Goal: Use online tool/utility

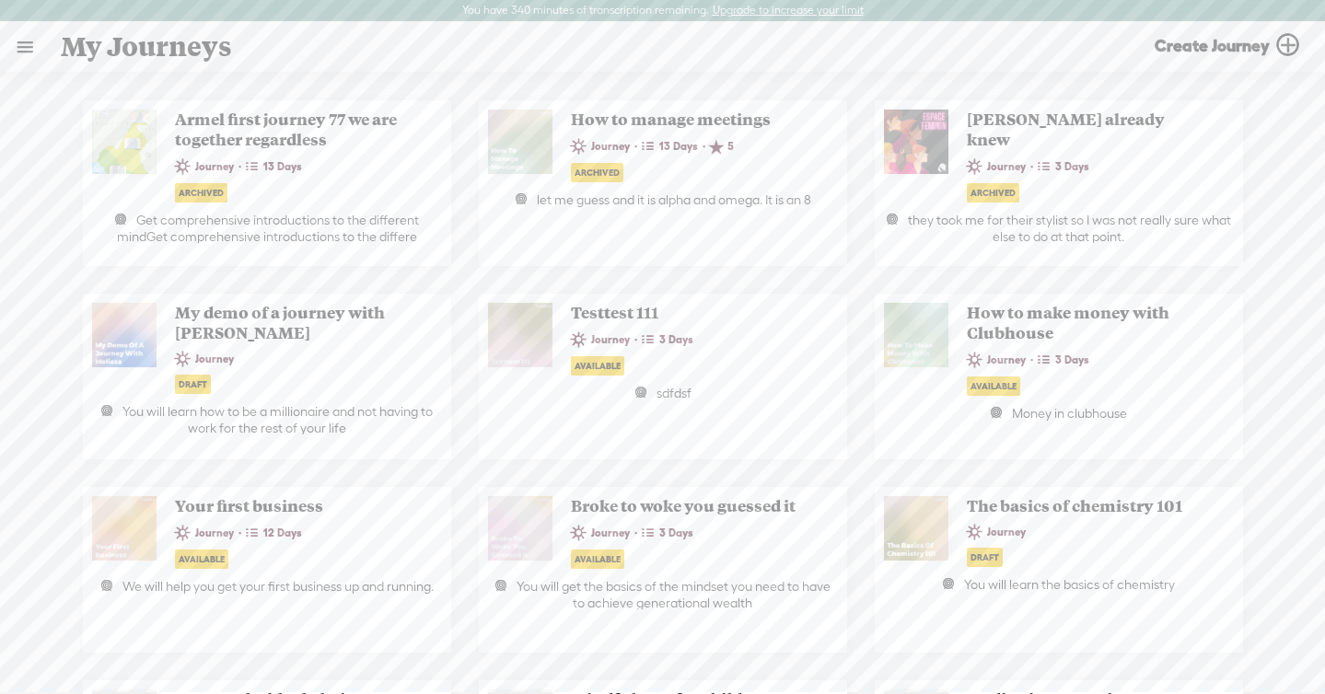
click at [31, 42] on link at bounding box center [25, 47] width 48 height 48
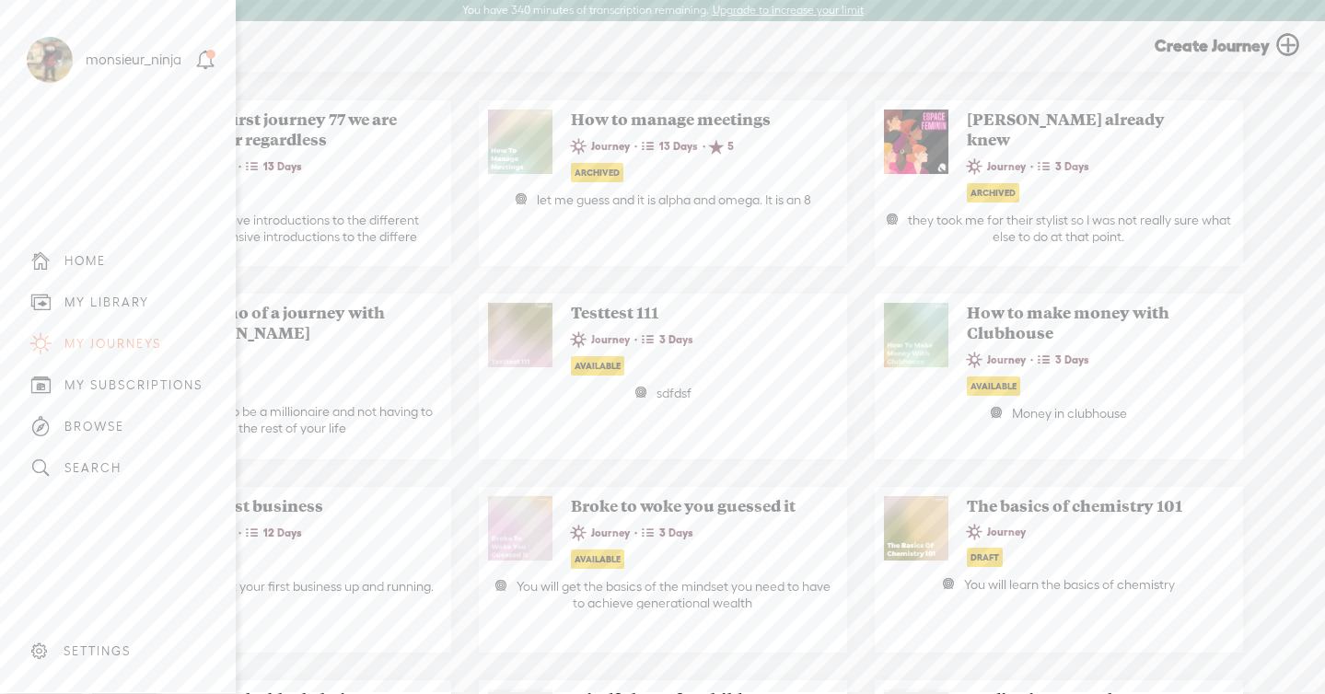
click at [138, 302] on div "MY LIBRARY" at bounding box center [106, 303] width 85 height 16
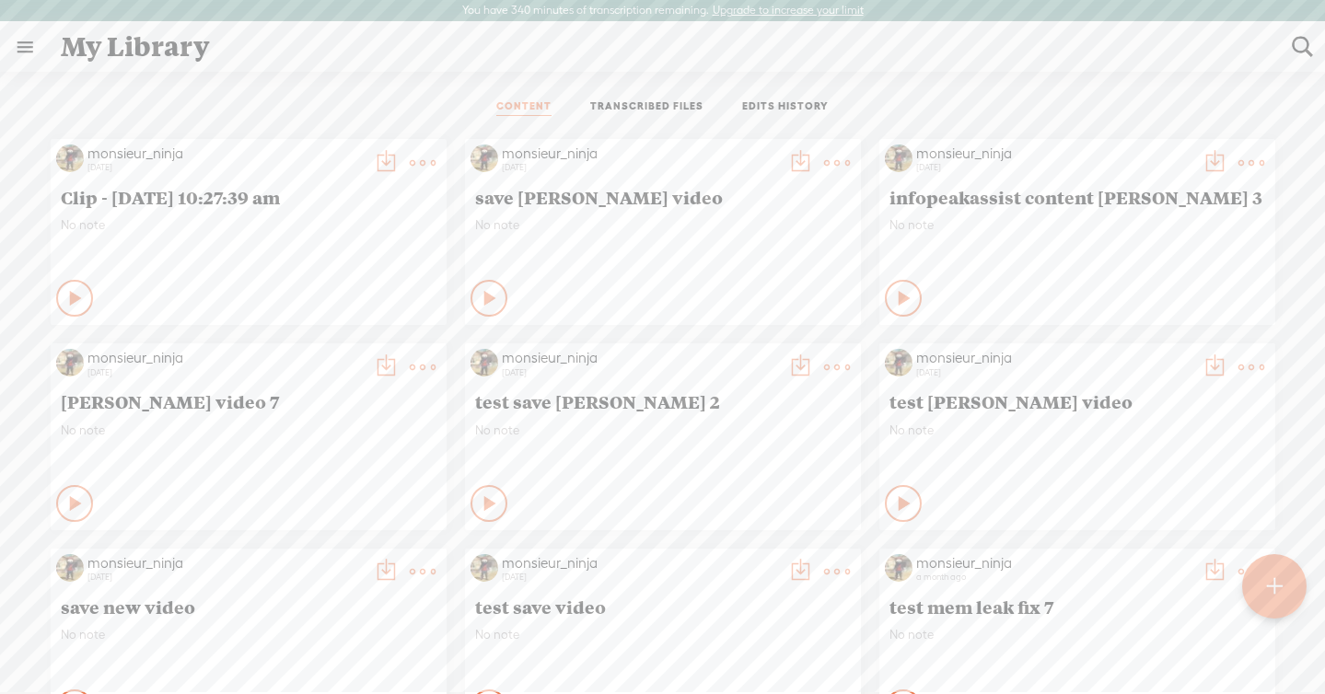
click at [643, 102] on link "TRANSCRIBED FILES" at bounding box center [646, 107] width 113 height 17
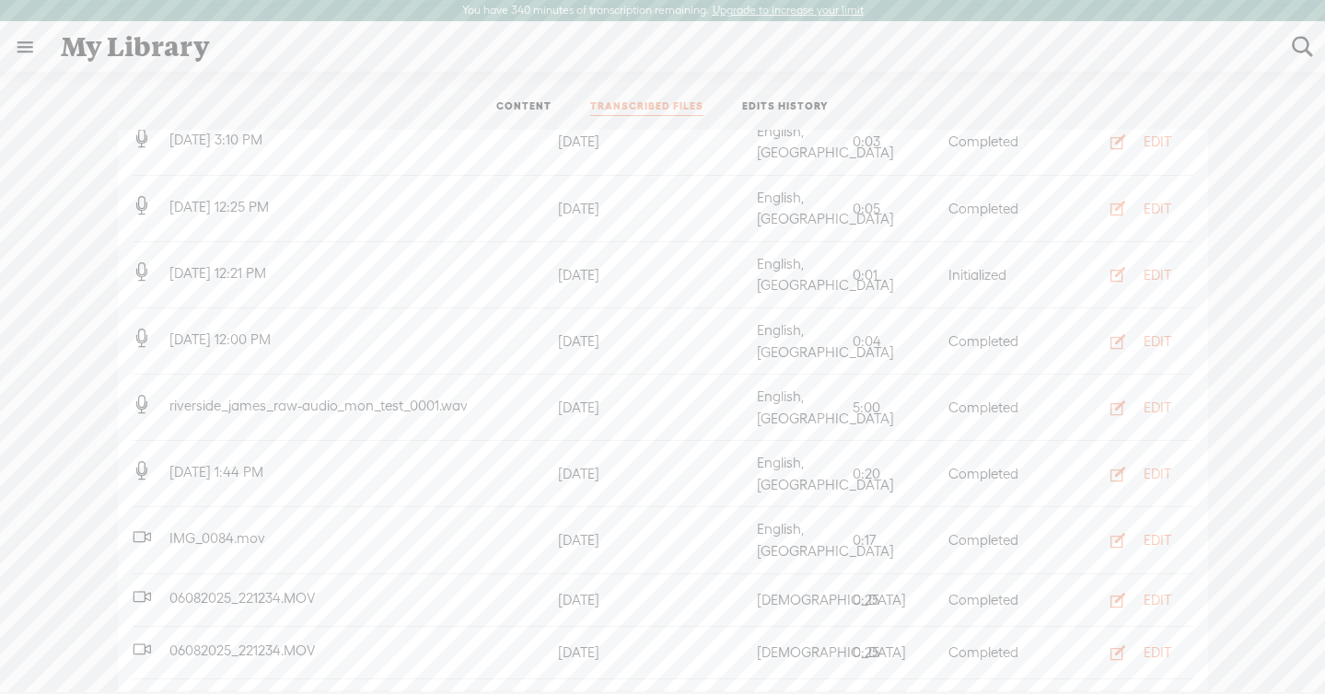
scroll to position [289, 0]
click at [1148, 528] on div "EDIT" at bounding box center [1157, 537] width 28 height 18
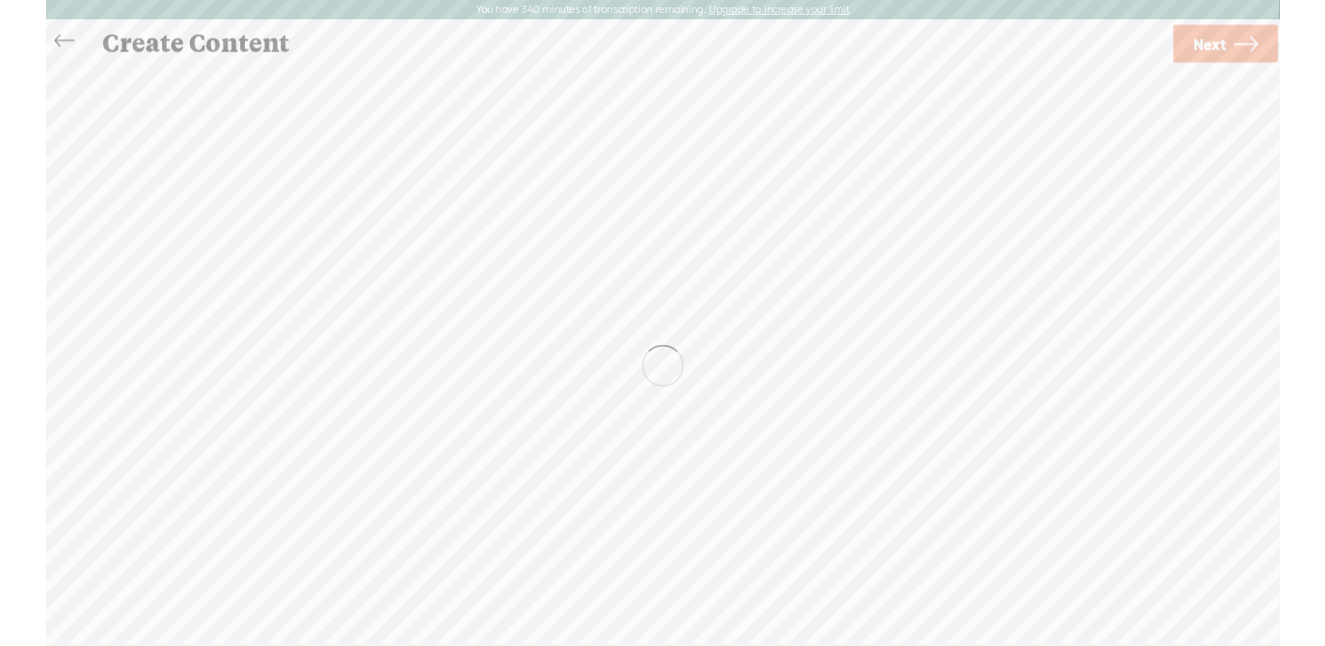
scroll to position [1, 0]
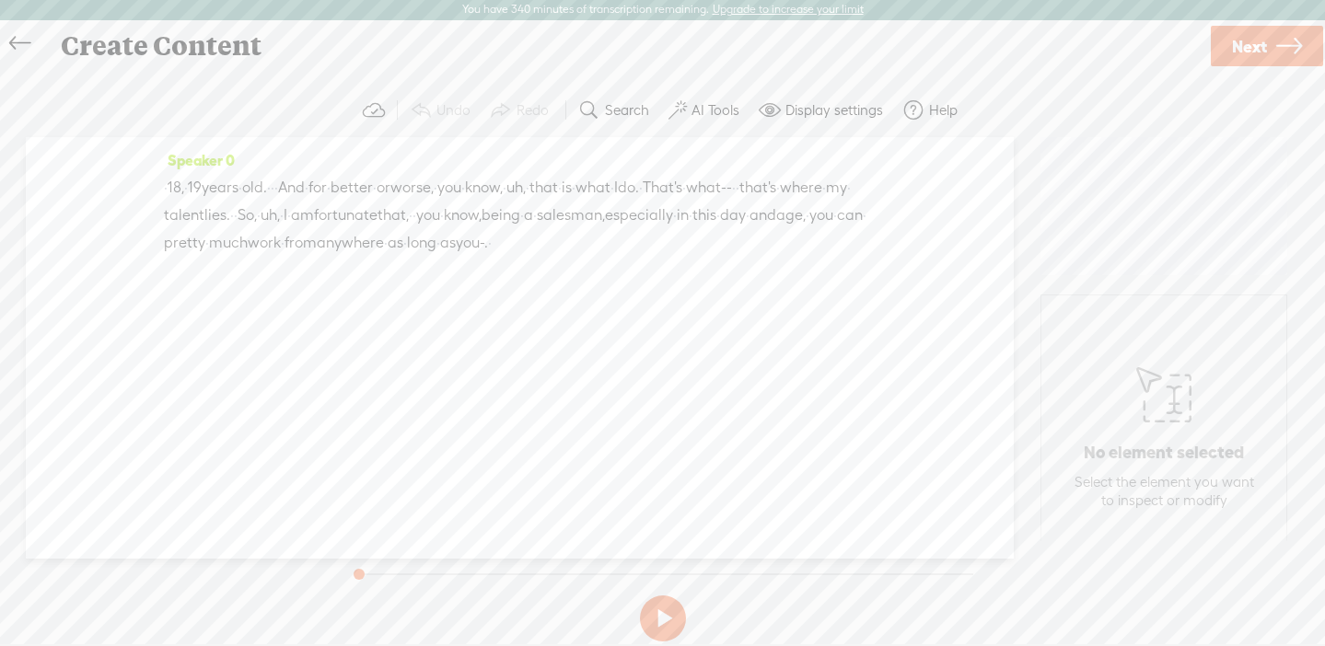
scroll to position [1, 0]
